Goal: Information Seeking & Learning: Learn about a topic

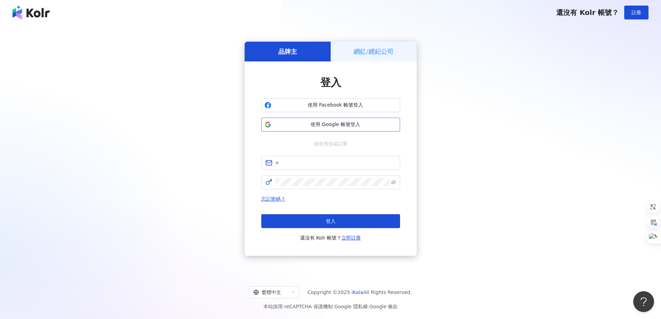
click at [322, 128] on button "使用 Google 帳號登入" at bounding box center [330, 125] width 139 height 14
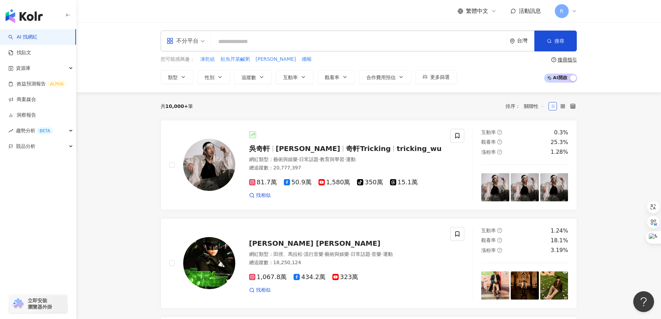
click at [301, 43] on input "search" at bounding box center [358, 41] width 289 height 13
click at [308, 45] on input "search" at bounding box center [358, 41] width 289 height 13
click at [309, 42] on input "search" at bounding box center [358, 41] width 289 height 13
type input "**"
click at [554, 39] on button "搜尋" at bounding box center [555, 41] width 42 height 21
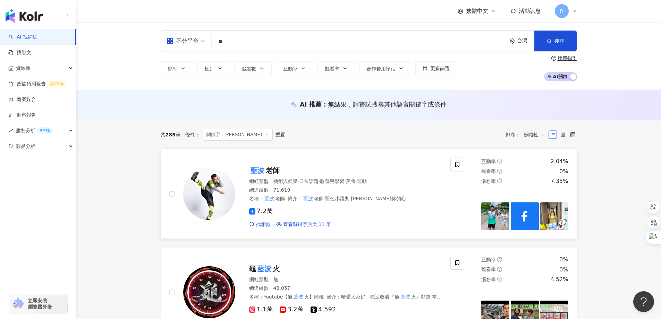
click at [262, 174] on mark "藍波" at bounding box center [257, 170] width 17 height 11
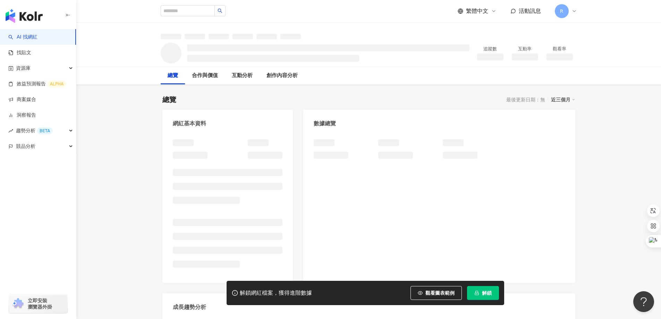
click at [483, 298] on button "解鎖" at bounding box center [483, 293] width 32 height 14
click at [478, 290] on button "解鎖" at bounding box center [483, 293] width 32 height 14
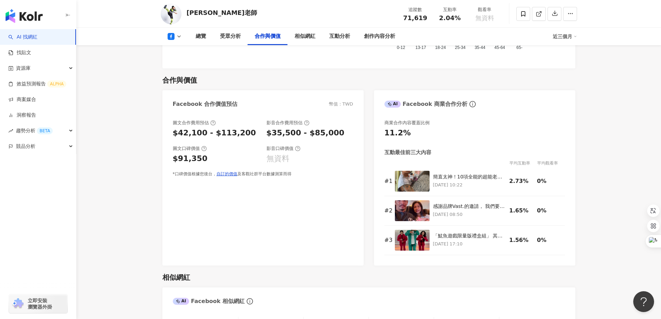
scroll to position [659, 0]
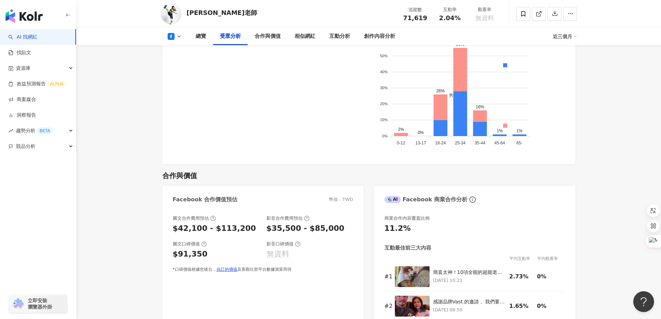
click at [178, 36] on polyline at bounding box center [179, 36] width 3 height 1
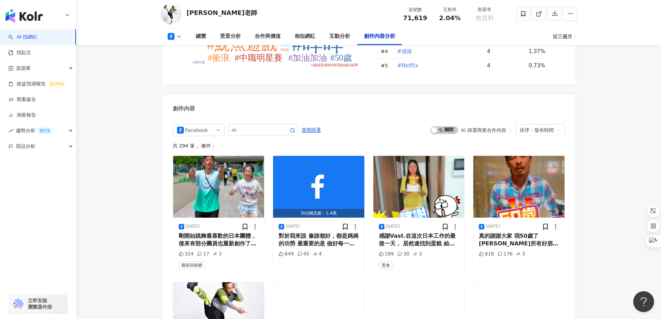
scroll to position [1806, 0]
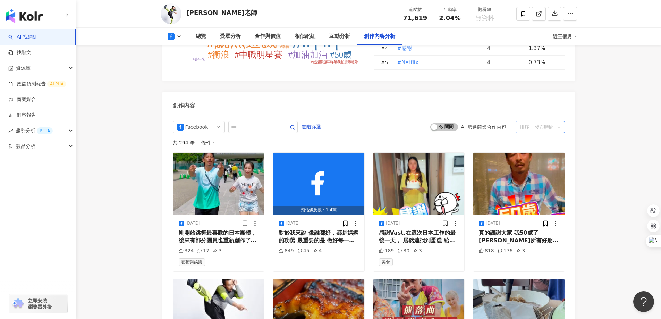
click at [552, 121] on div "排序：發布時間" at bounding box center [540, 127] width 49 height 12
click at [540, 141] on div "觀看數" at bounding box center [540, 141] width 38 height 8
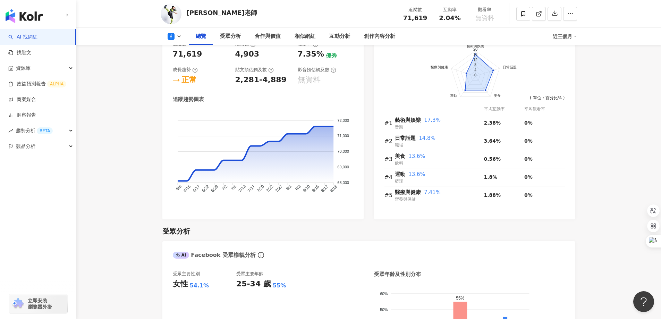
scroll to position [382, 0]
